Goal: Information Seeking & Learning: Learn about a topic

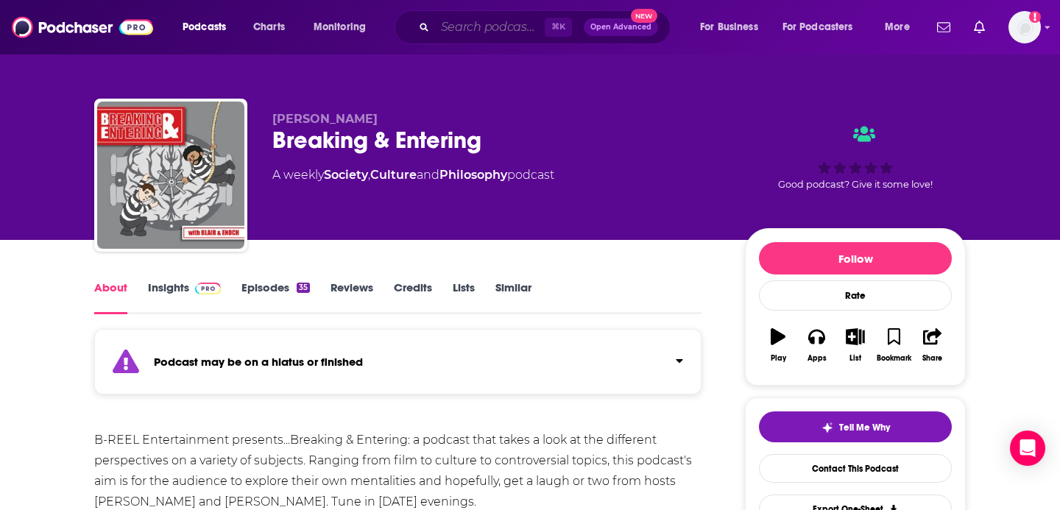
click at [462, 26] on input "Search podcasts, credits, & more..." at bounding box center [490, 27] width 110 height 24
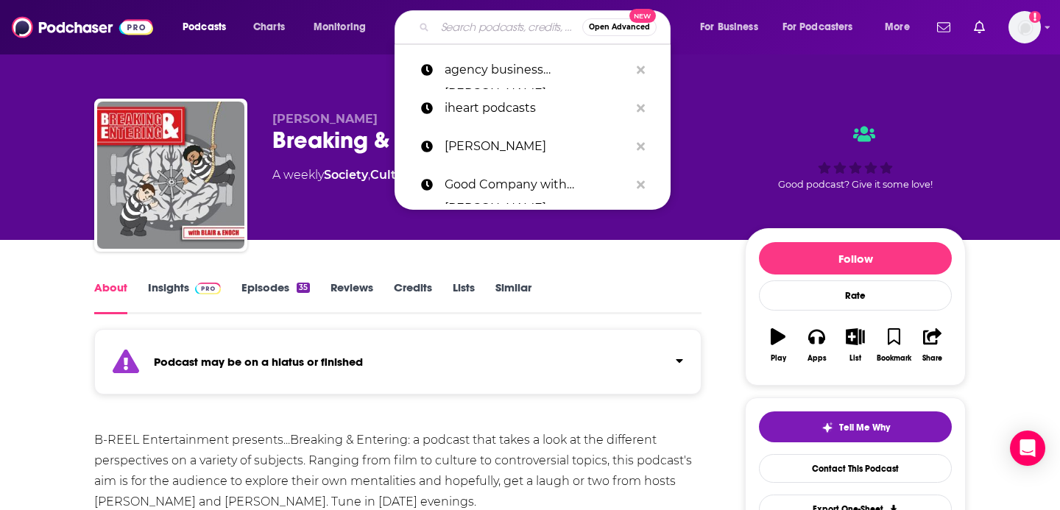
type input "r"
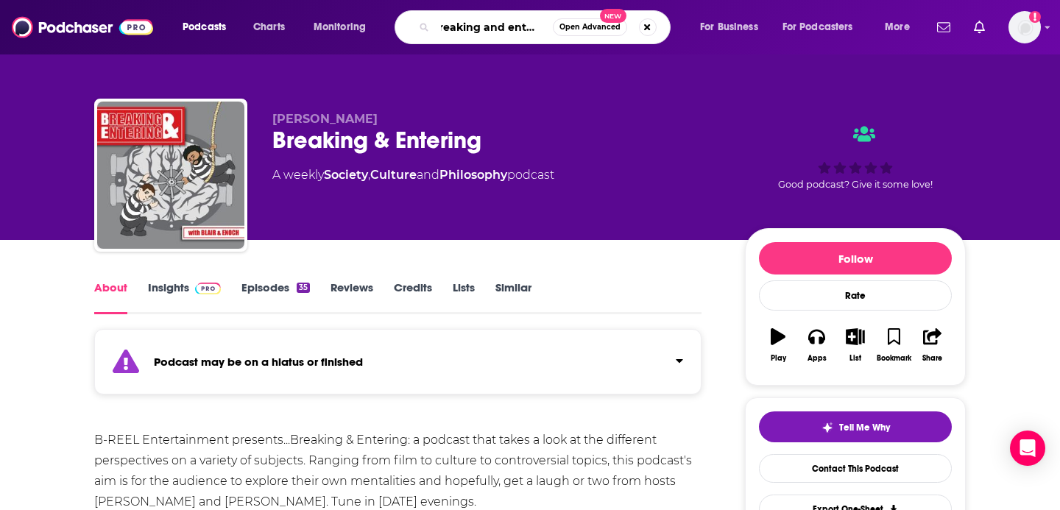
type input "breaking and entering"
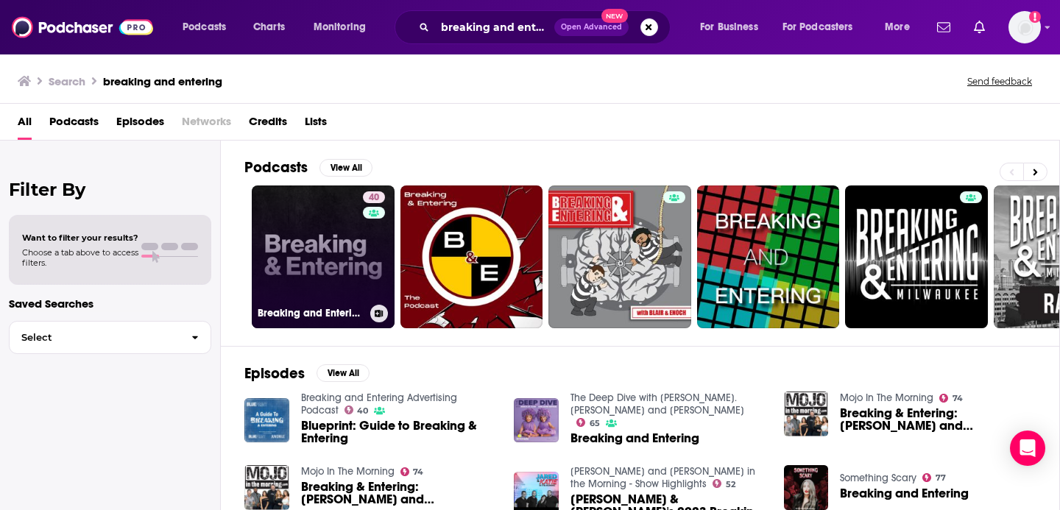
click at [335, 236] on link "40 Breaking and Entering Advertising Podcast" at bounding box center [323, 256] width 143 height 143
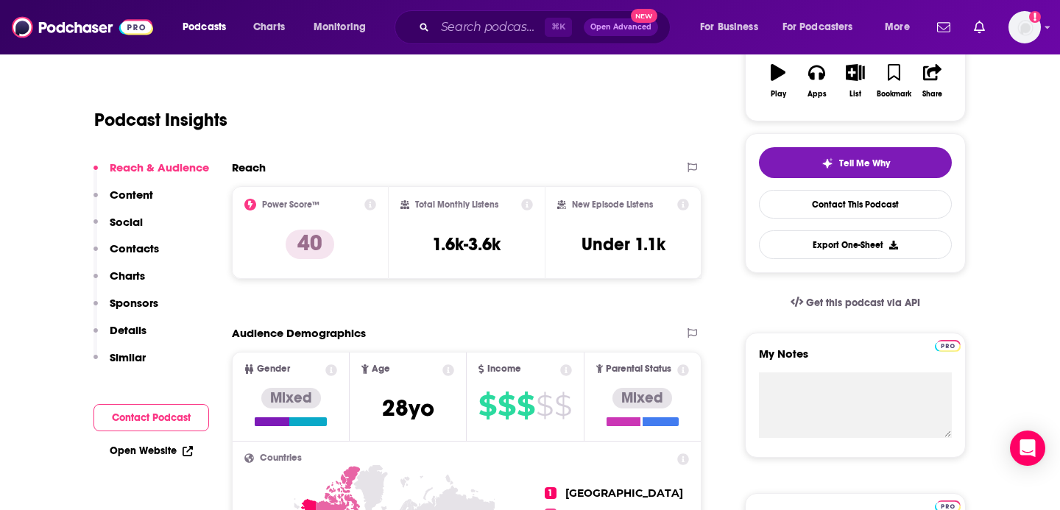
scroll to position [266, 0]
